Goal: Task Accomplishment & Management: Use online tool/utility

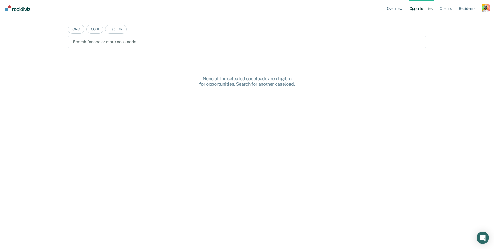
click at [293, 110] on div "None of the selected caseloads are eligible for opportunities. Search for anoth…" at bounding box center [247, 172] width 358 height 192
click at [486, 8] on div "Profile dropdown button" at bounding box center [486, 8] width 8 height 8
click at [452, 20] on link "Profile" at bounding box center [465, 21] width 41 height 4
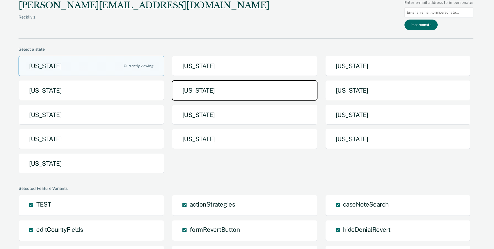
click at [198, 92] on button "[US_STATE]" at bounding box center [245, 90] width 146 height 20
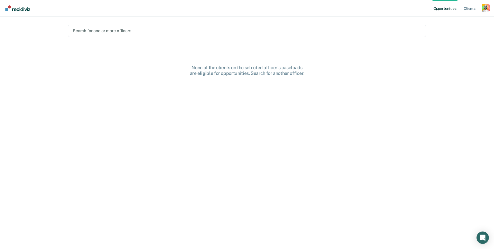
click at [136, 31] on div at bounding box center [247, 31] width 349 height 6
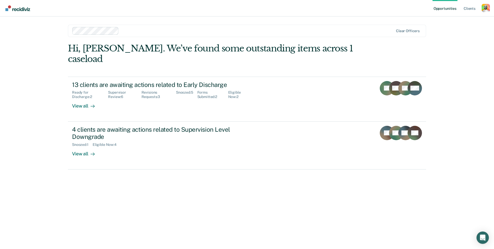
click at [133, 33] on div at bounding box center [257, 31] width 273 height 6
click at [180, 30] on div at bounding box center [281, 31] width 225 height 6
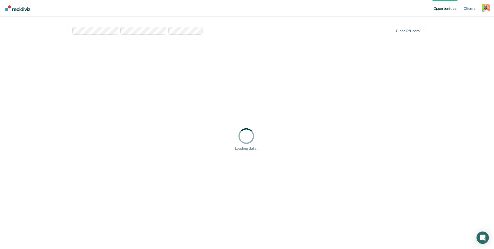
click at [231, 27] on div "Clear officers" at bounding box center [247, 31] width 358 height 12
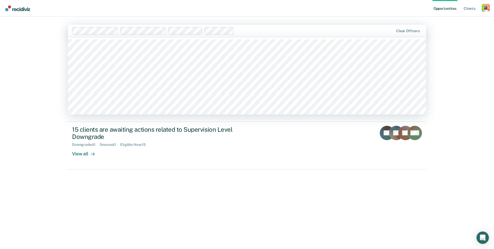
click at [266, 30] on div at bounding box center [315, 31] width 158 height 6
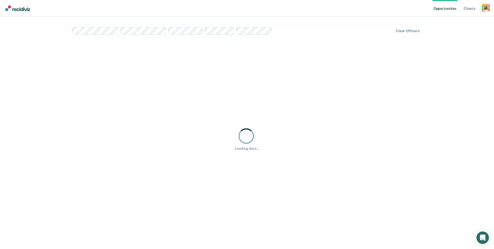
click at [298, 31] on div at bounding box center [333, 31] width 119 height 6
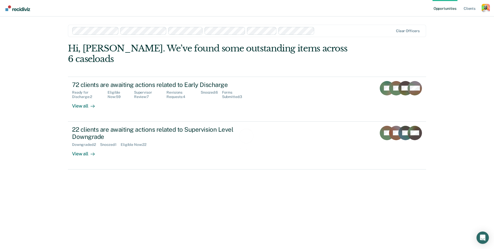
click at [334, 31] on div at bounding box center [355, 31] width 77 height 6
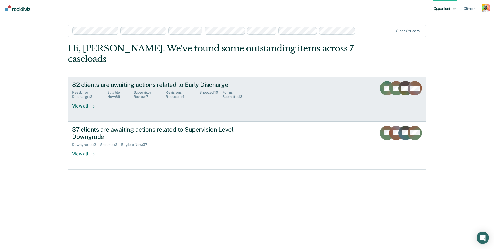
click at [243, 96] on div "82 clients are awaiting actions related to Early Discharge Ready for Discharge …" at bounding box center [168, 95] width 193 height 28
click at [271, 77] on link "82 clients are awaiting actions related to Early Discharge Ready for Discharge …" at bounding box center [247, 99] width 358 height 45
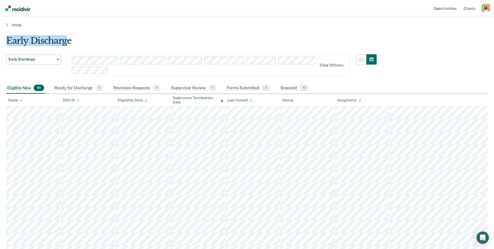
drag, startPoint x: 8, startPoint y: 36, endPoint x: 66, endPoint y: 36, distance: 57.7
click at [66, 36] on div "Early Discharge" at bounding box center [191, 43] width 371 height 15
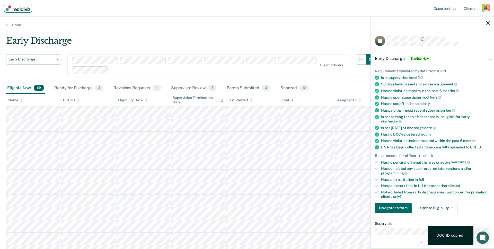
click at [22, 10] on img "Main navigation" at bounding box center [18, 8] width 25 height 6
